Goal: Obtain resource: Download file/media

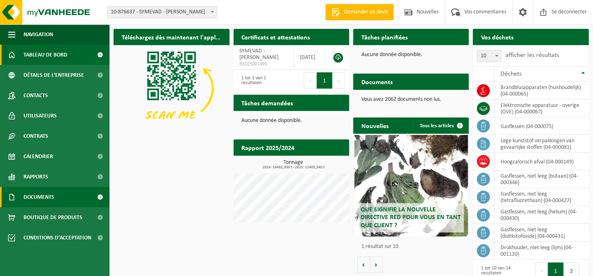
click at [55, 198] on link "Documents" at bounding box center [55, 197] width 110 height 20
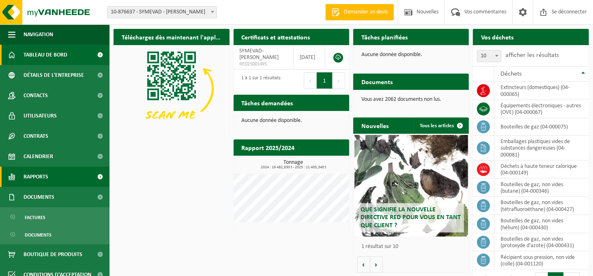
click at [47, 178] on font "Rapports" at bounding box center [36, 177] width 25 height 6
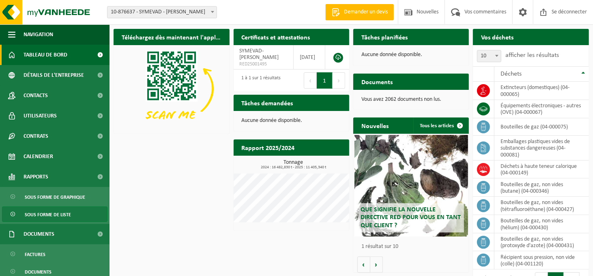
click at [48, 212] on font "Sous forme de liste" at bounding box center [48, 214] width 46 height 5
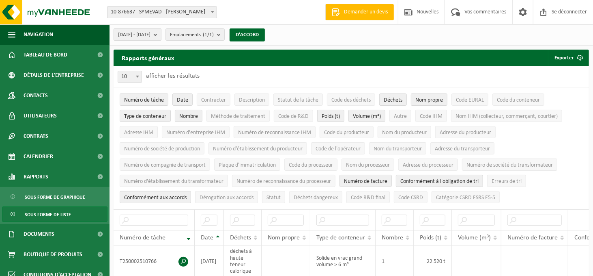
click at [161, 37] on b "submit" at bounding box center [157, 34] width 7 height 11
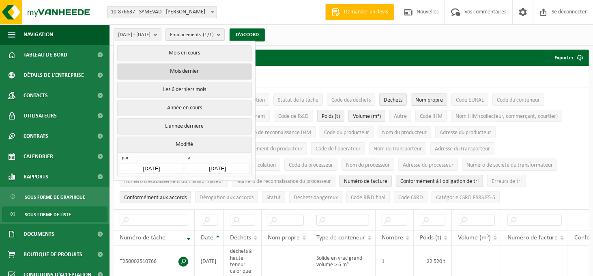
click at [181, 69] on font "Mois dernier" at bounding box center [184, 71] width 29 height 6
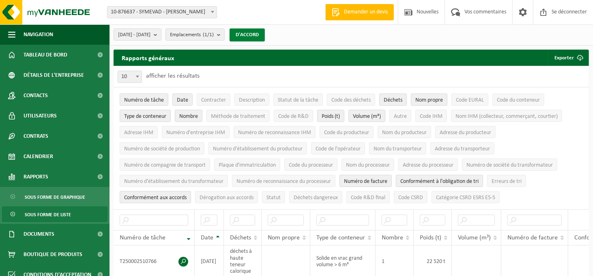
click at [259, 34] on font "D'ACCORD" at bounding box center [247, 34] width 23 height 5
click at [567, 56] on font "Exporter" at bounding box center [564, 57] width 19 height 5
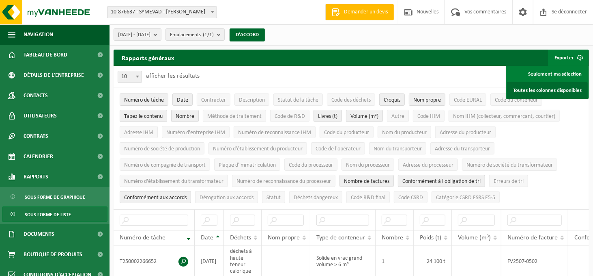
click at [550, 88] on font "Toutes les colonnes disponibles" at bounding box center [548, 90] width 69 height 5
